Goal: Task Accomplishment & Management: Use online tool/utility

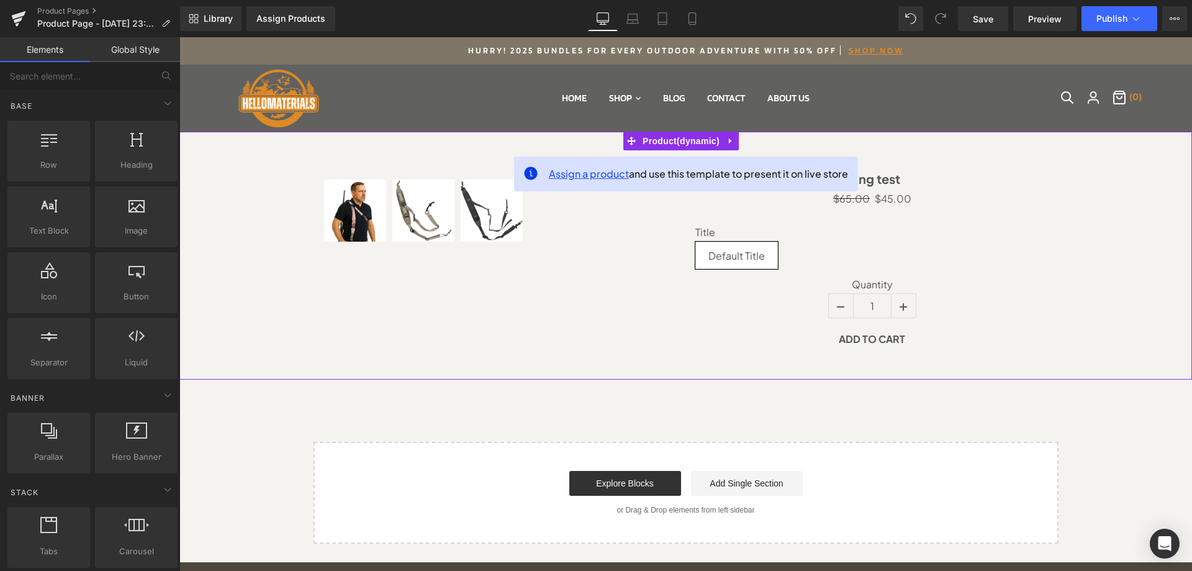
click at [577, 177] on span "Assign a product" at bounding box center [589, 173] width 80 height 13
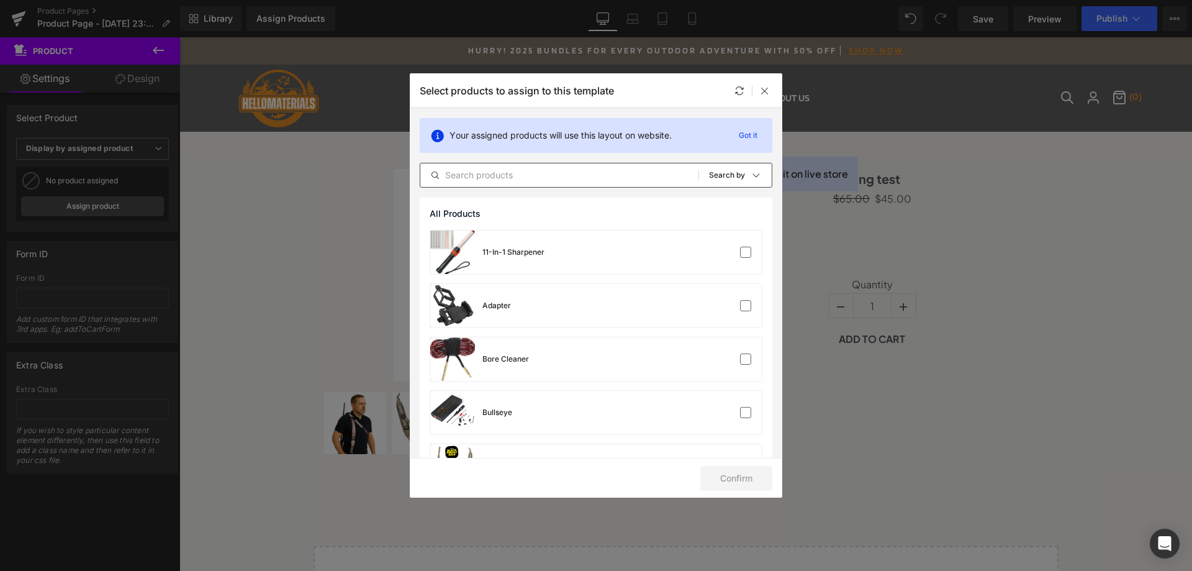
click at [508, 178] on input "text" at bounding box center [559, 175] width 278 height 15
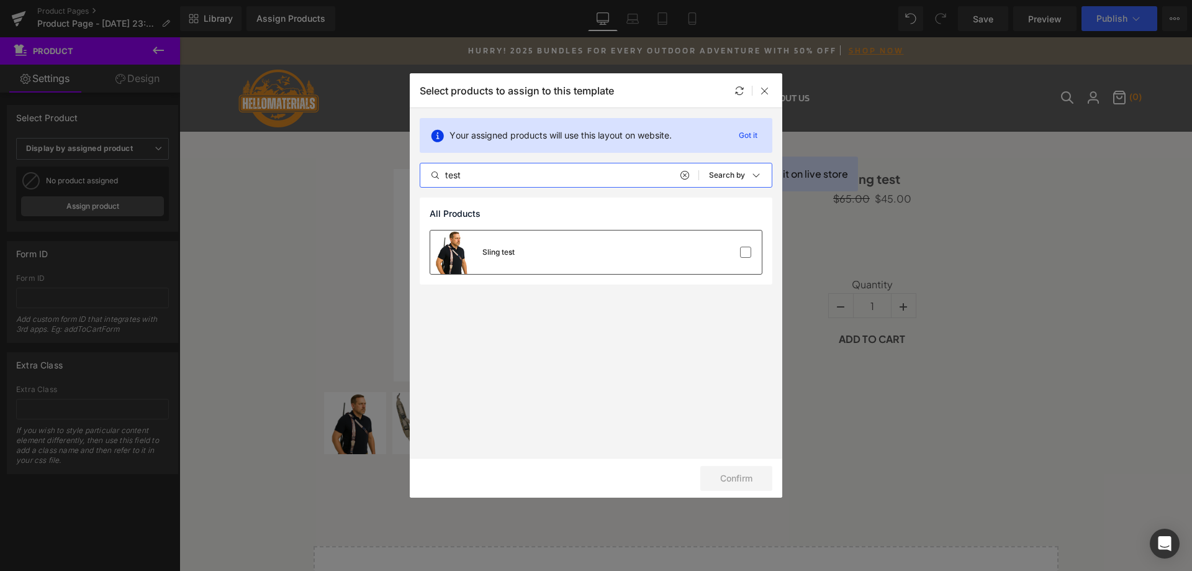
type input "test"
click at [568, 258] on div "Sling test" at bounding box center [596, 251] width 332 height 43
click at [735, 477] on button "Confirm" at bounding box center [736, 478] width 72 height 25
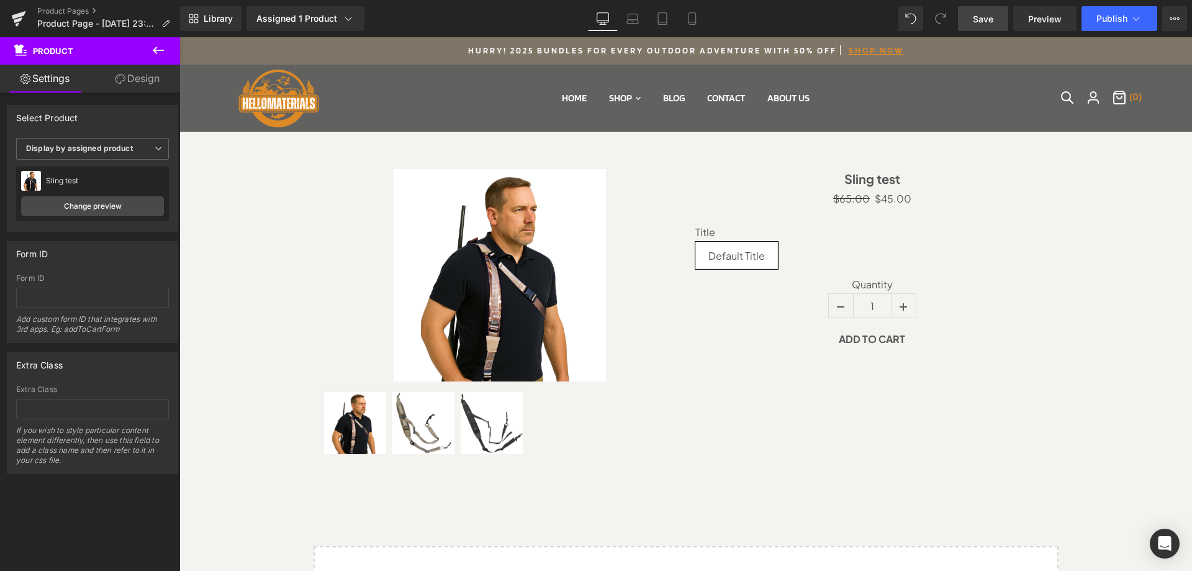
click at [984, 20] on span "Save" at bounding box center [983, 18] width 20 height 13
click at [1140, 21] on icon at bounding box center [1136, 18] width 12 height 12
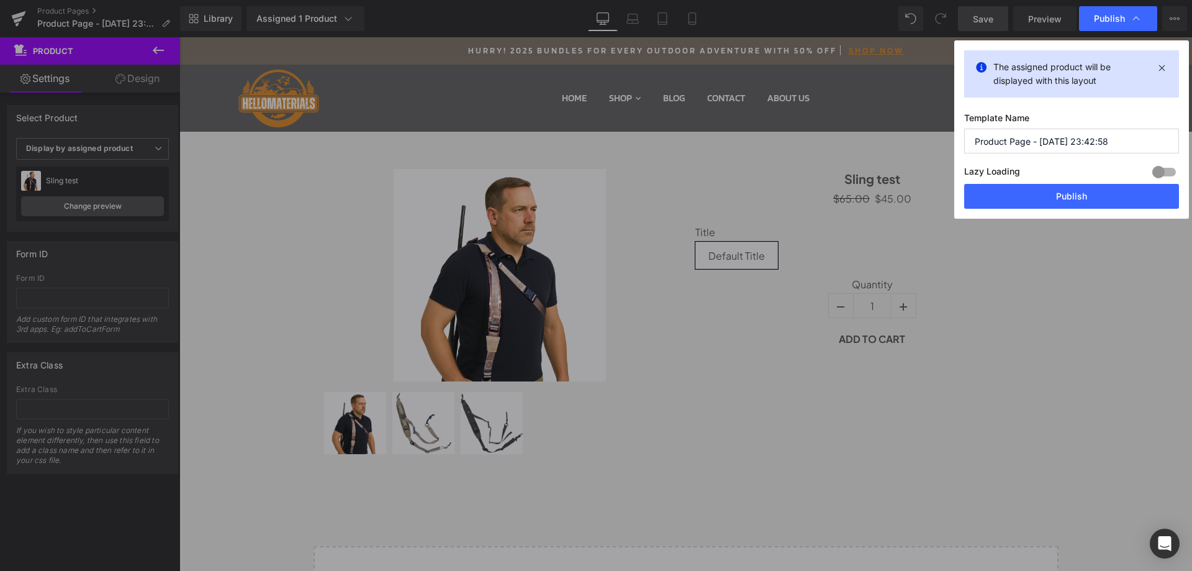
drag, startPoint x: 1120, startPoint y: 140, endPoint x: 939, endPoint y: 148, distance: 180.9
click at [939, 148] on div "Publish The assigned product will be displayed with this layout Template Name P…" at bounding box center [596, 285] width 1192 height 571
type input "Product Test +"
click at [1072, 200] on button "Publish" at bounding box center [1071, 196] width 215 height 25
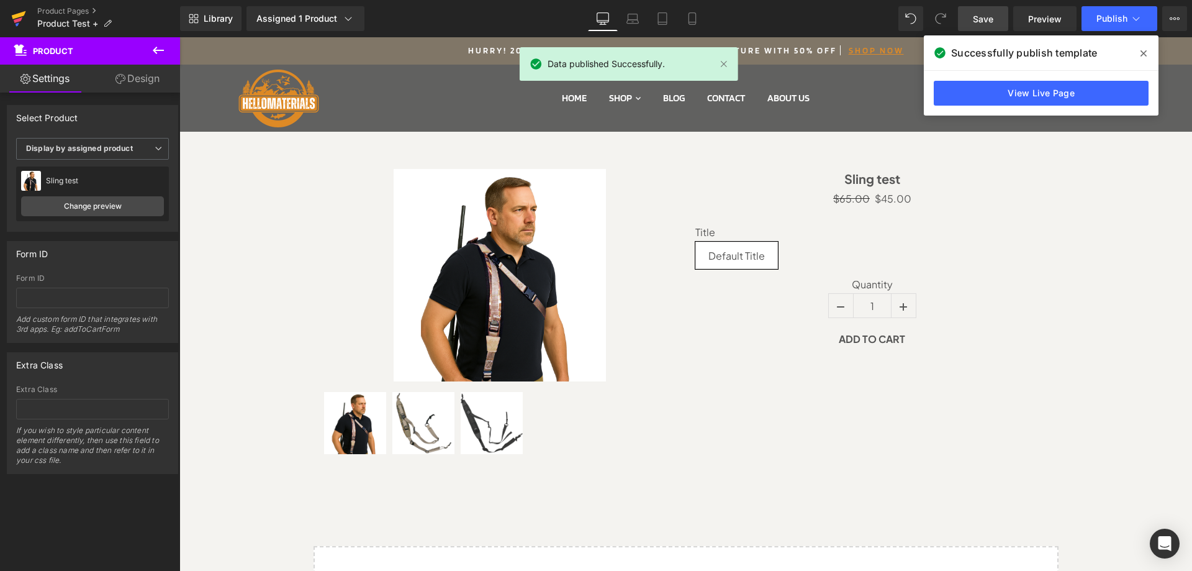
click at [22, 12] on icon at bounding box center [18, 18] width 15 height 31
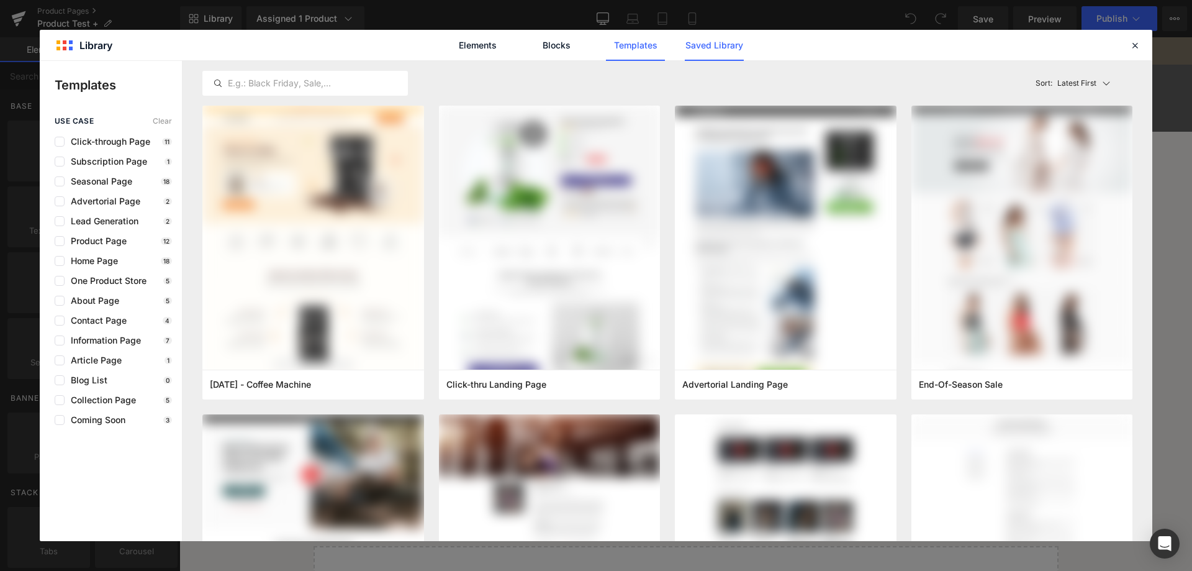
click at [717, 40] on link "Saved Library" at bounding box center [714, 45] width 59 height 31
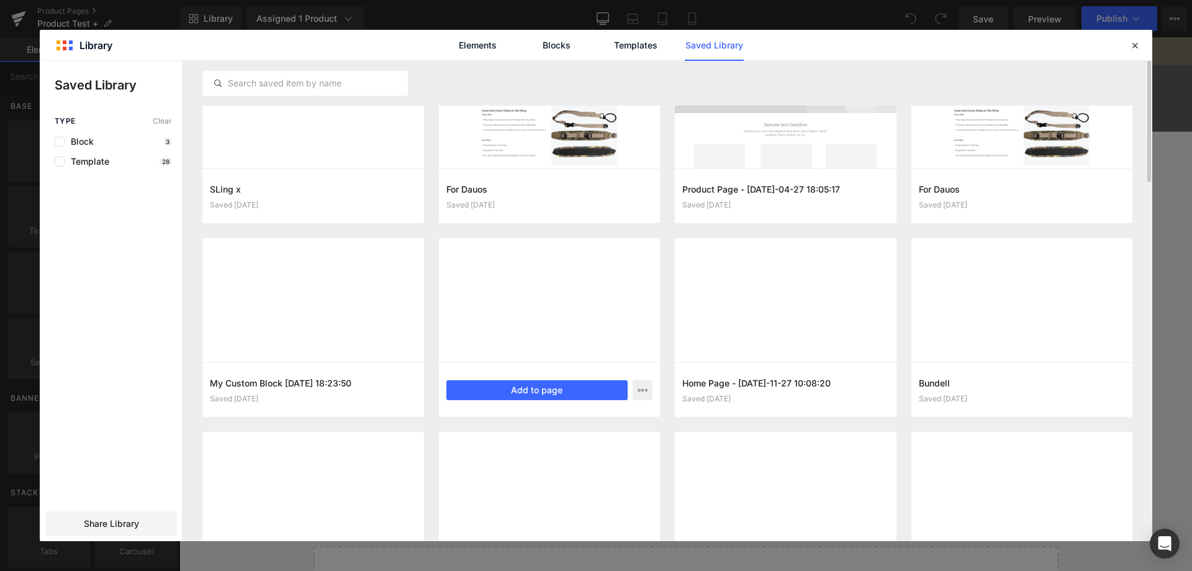
scroll to position [31, 0]
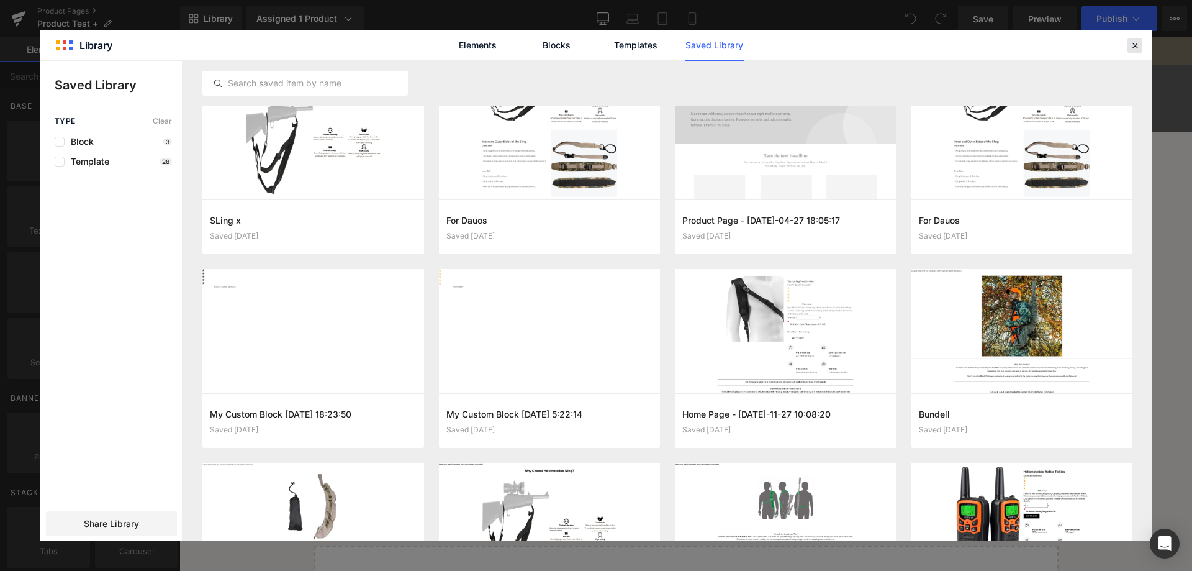
click at [1136, 47] on icon at bounding box center [1134, 45] width 11 height 11
